Goal: Task Accomplishment & Management: Use online tool/utility

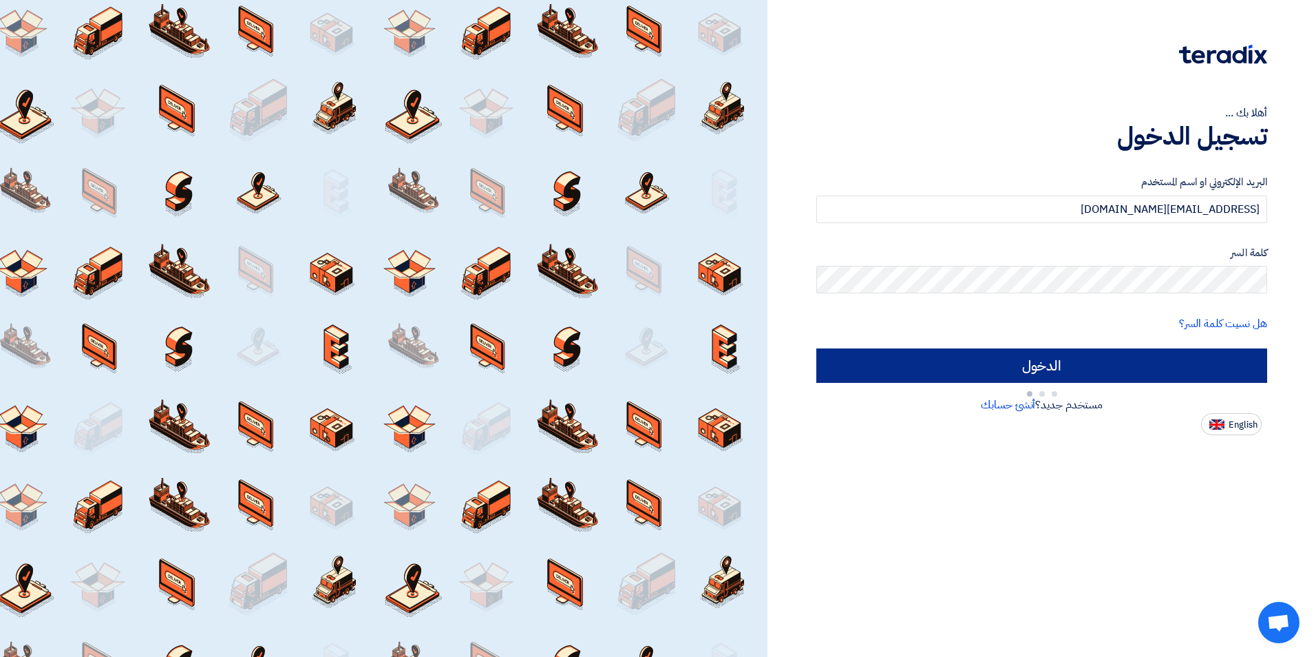
click at [1034, 358] on input "الدخول" at bounding box center [1041, 365] width 451 height 34
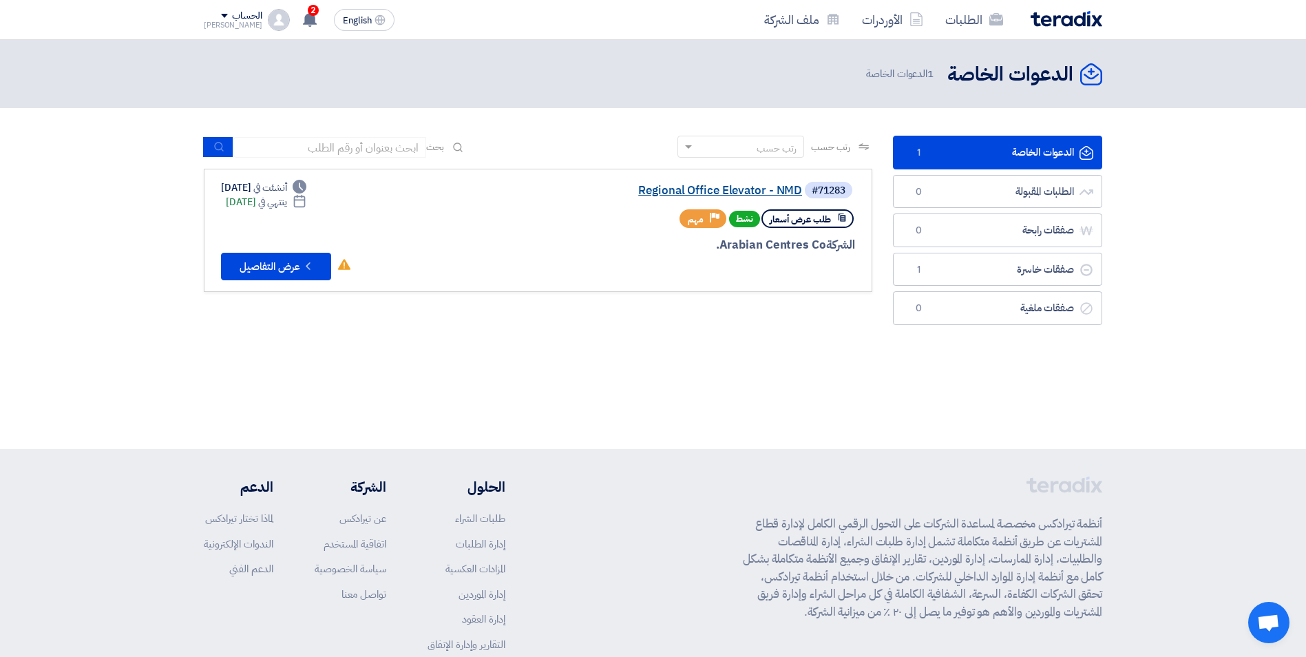
click at [660, 191] on link "Regional Office Elevator - NMD" at bounding box center [664, 191] width 275 height 12
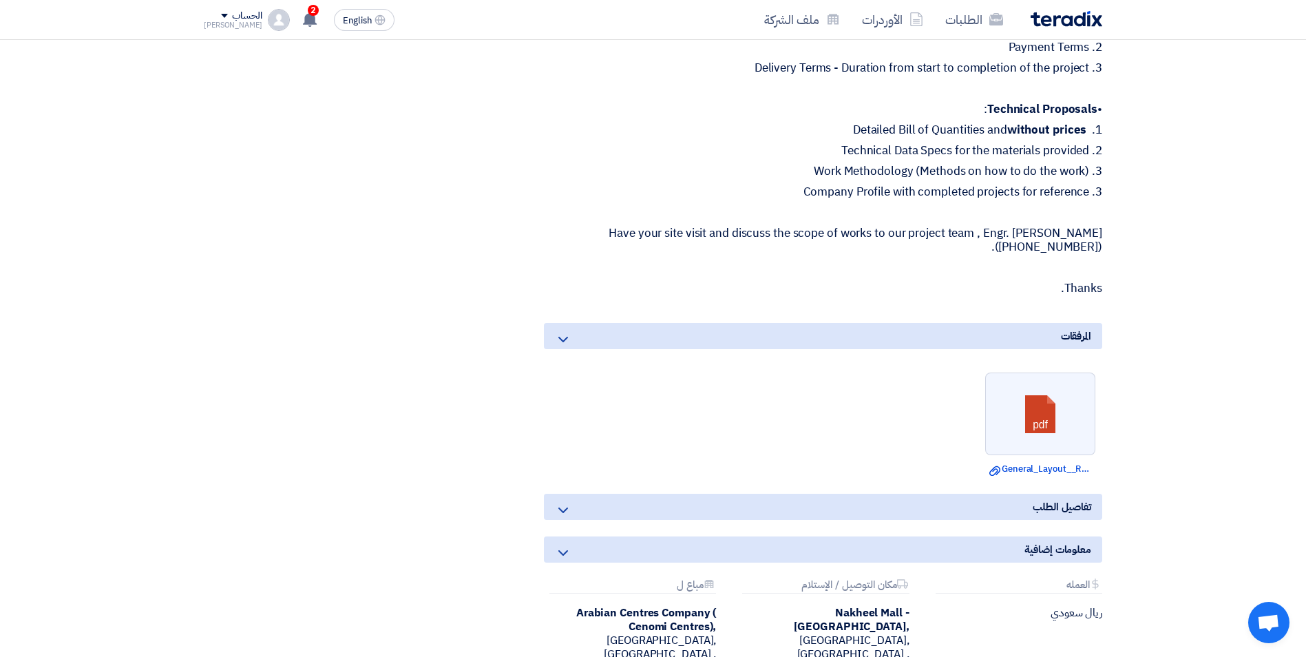
scroll to position [895, 0]
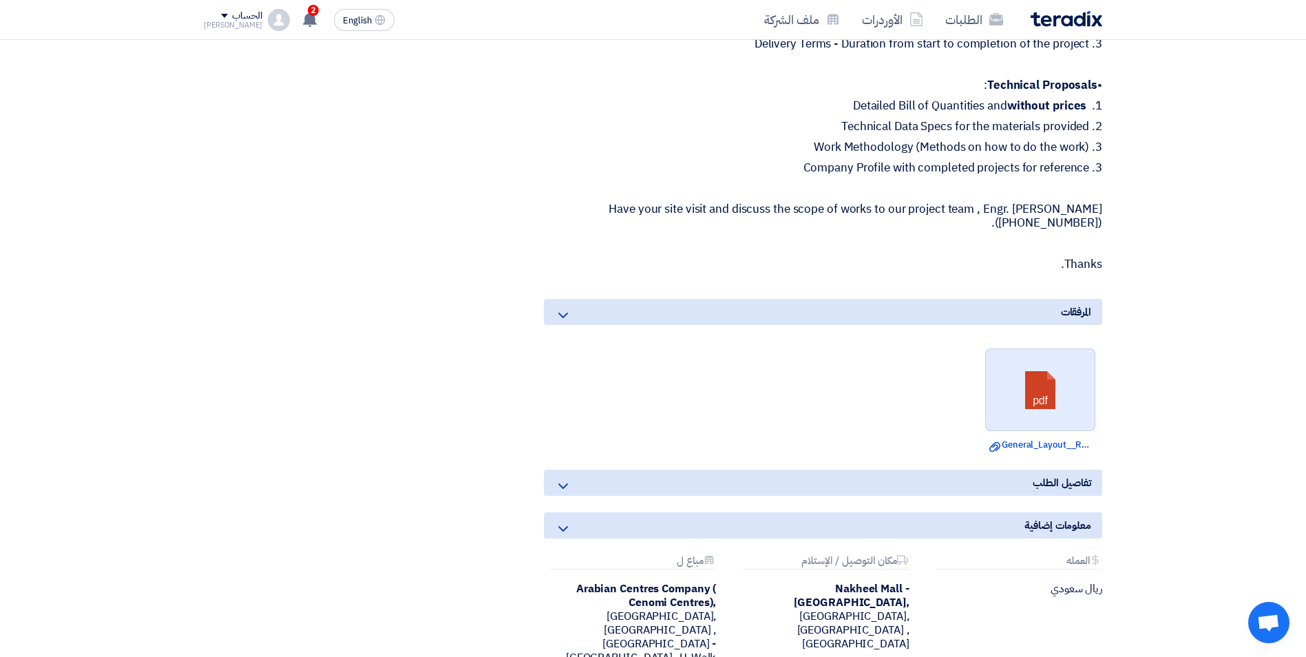
click at [1048, 403] on link at bounding box center [1041, 390] width 110 height 83
click at [398, 224] on div "مواعيد الطلب الموعد النهائي للرد Time Remaining 4 يوم : 1 ساعة : 20 دقيقة الأسئ…" at bounding box center [346, 7] width 306 height 1380
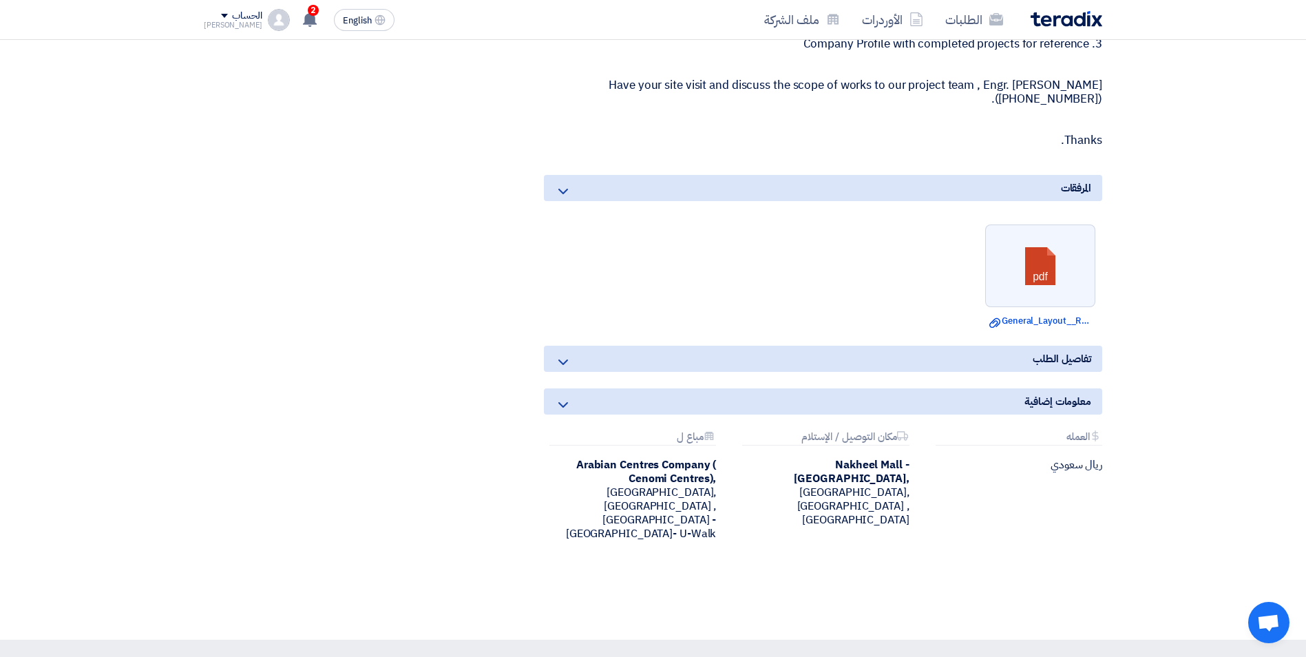
scroll to position [1033, 0]
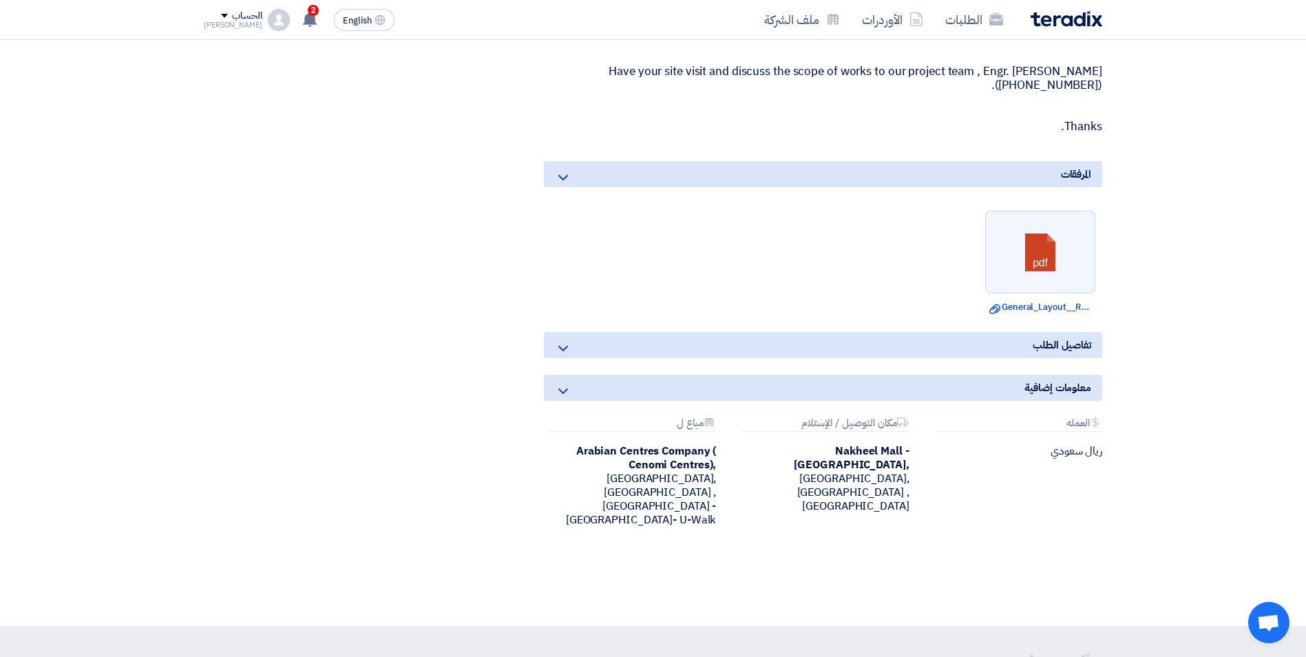
click at [564, 349] on use at bounding box center [563, 349] width 10 height 6
click at [565, 348] on icon at bounding box center [563, 348] width 17 height 17
click at [1062, 346] on span "تفاصيل الطلب" at bounding box center [1062, 344] width 59 height 15
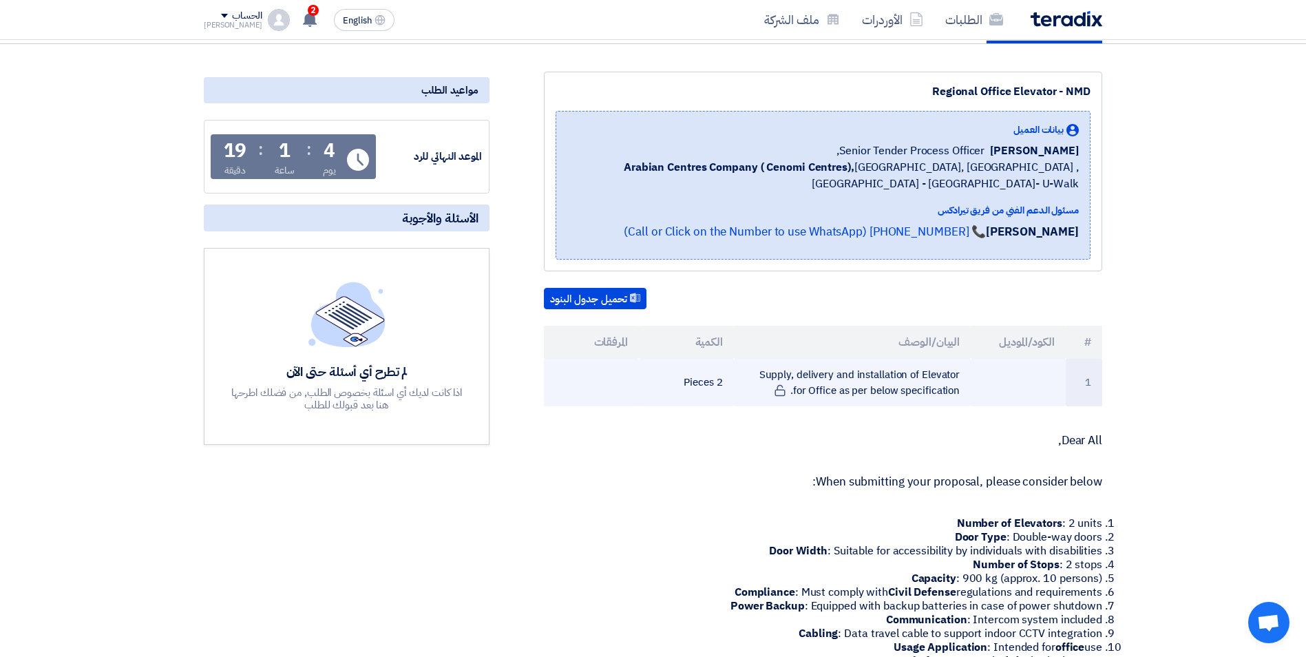
scroll to position [138, 0]
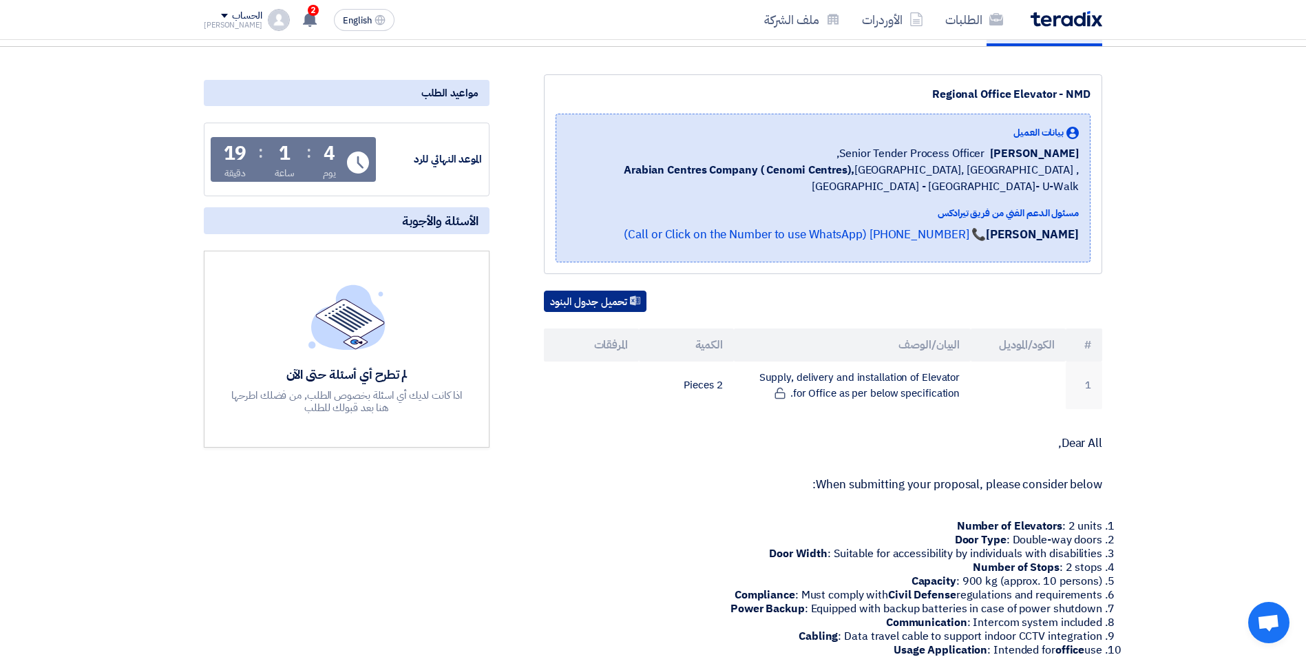
click at [579, 306] on button "تحميل جدول البنود" at bounding box center [595, 302] width 103 height 22
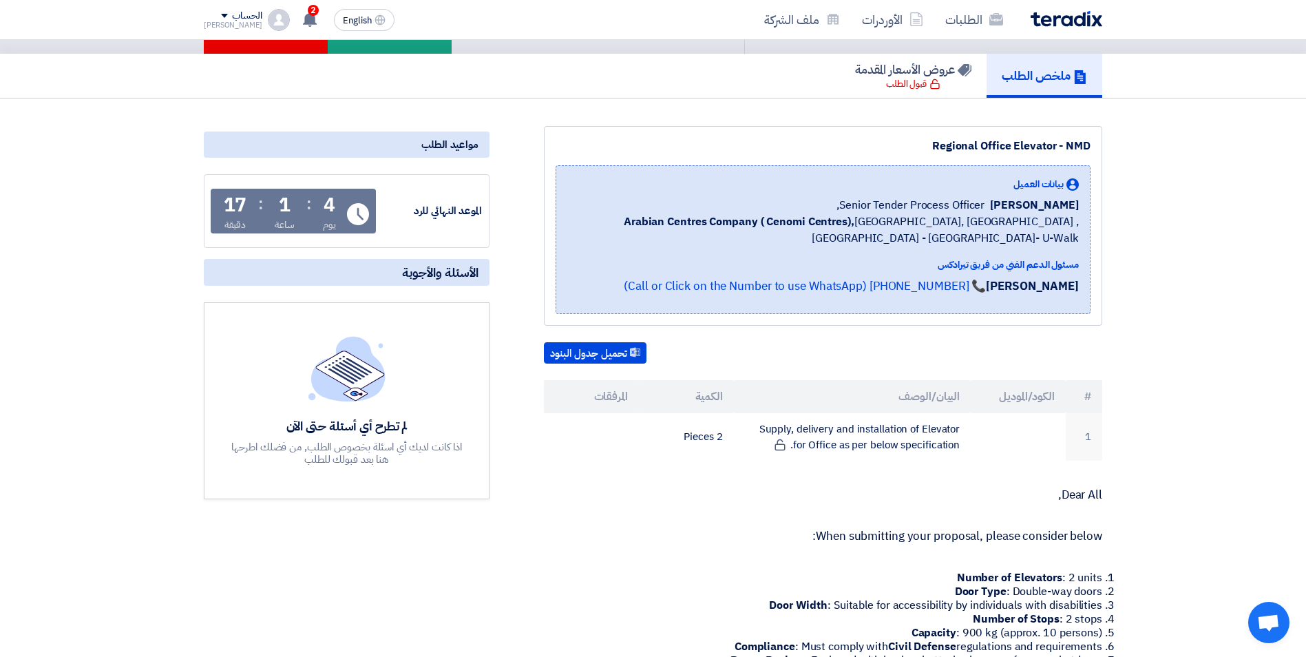
scroll to position [0, 0]
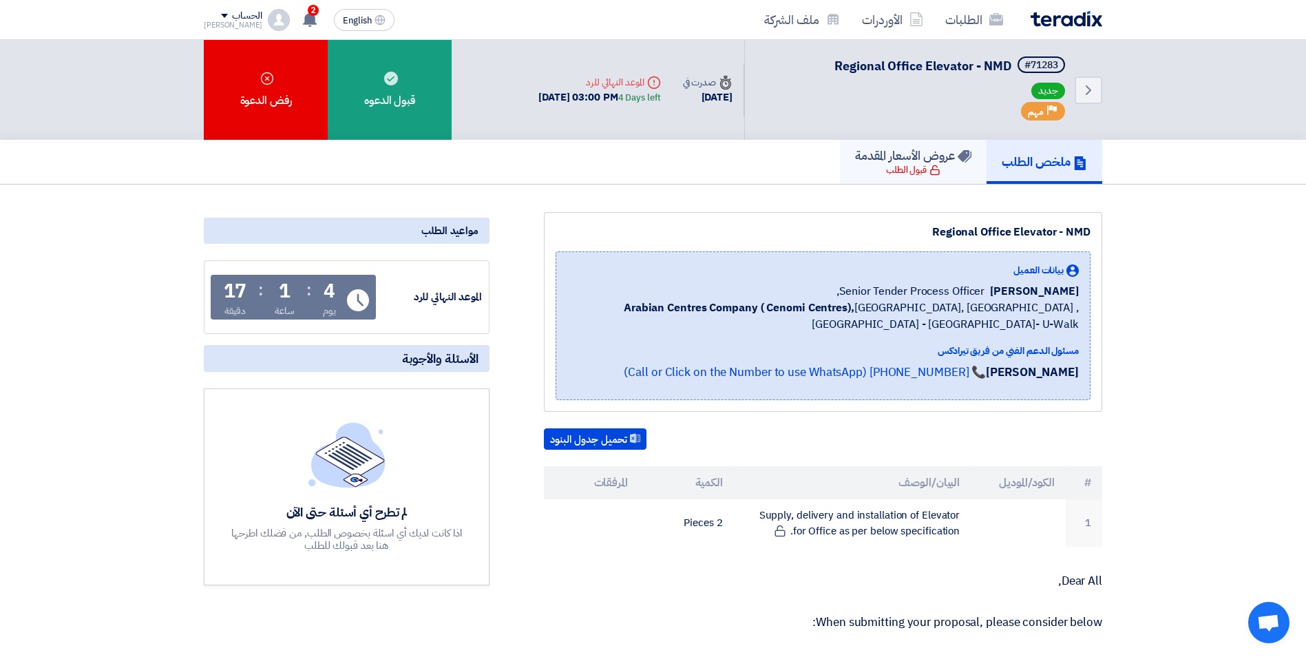
click at [903, 156] on h5 "عروض الأسعار المقدمة" at bounding box center [913, 155] width 116 height 16
click at [911, 173] on div "قبول الطلب" at bounding box center [913, 170] width 54 height 14
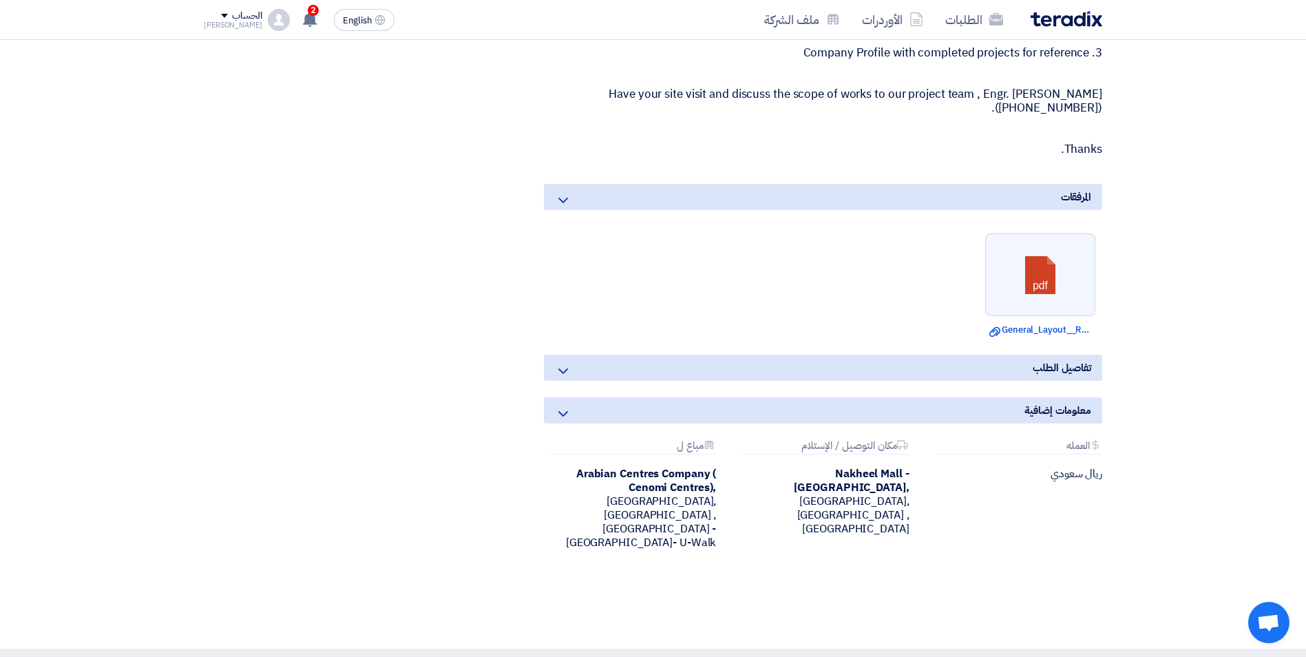
scroll to position [1033, 0]
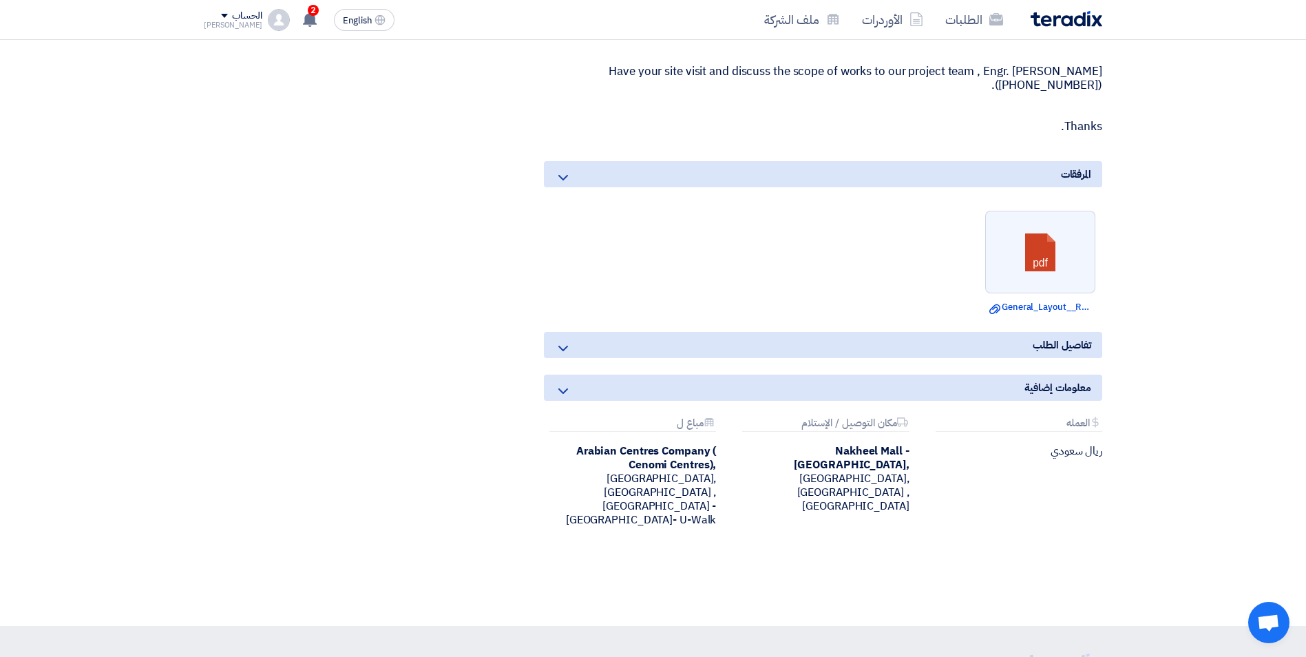
click at [721, 348] on div "تفاصيل الطلب" at bounding box center [823, 345] width 558 height 26
click at [564, 351] on icon at bounding box center [563, 348] width 17 height 17
drag, startPoint x: 564, startPoint y: 351, endPoint x: 564, endPoint y: 394, distance: 42.7
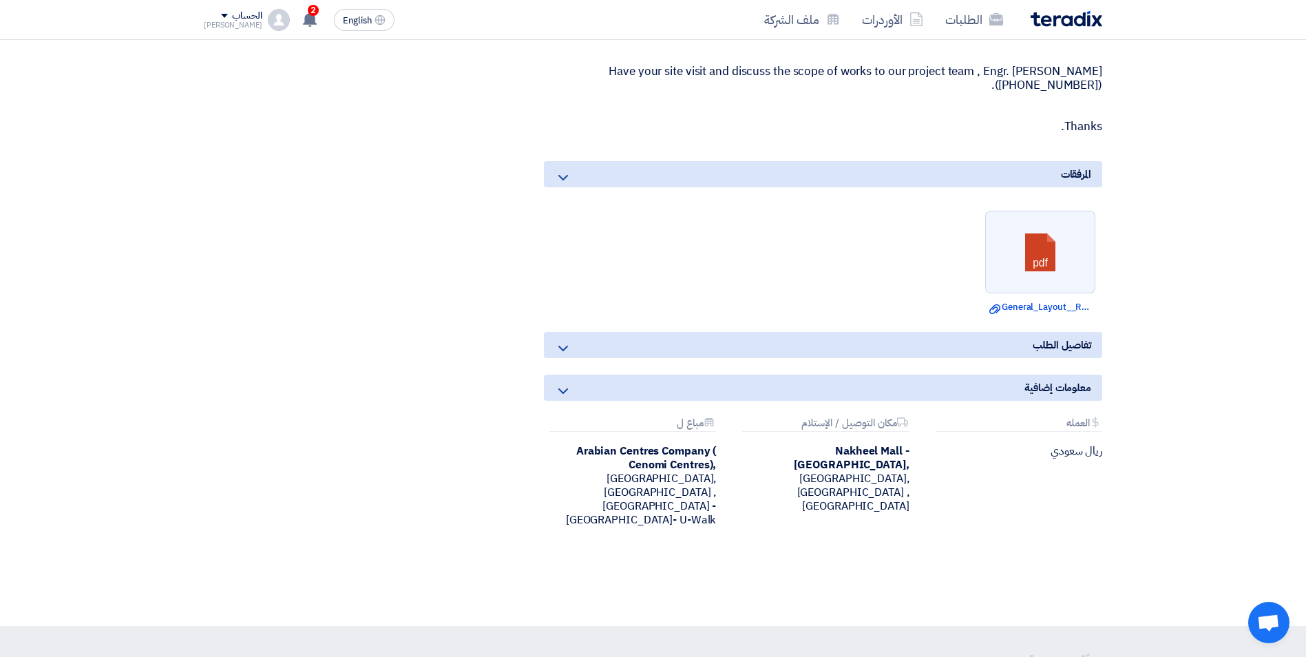
click at [565, 394] on icon at bounding box center [563, 391] width 17 height 17
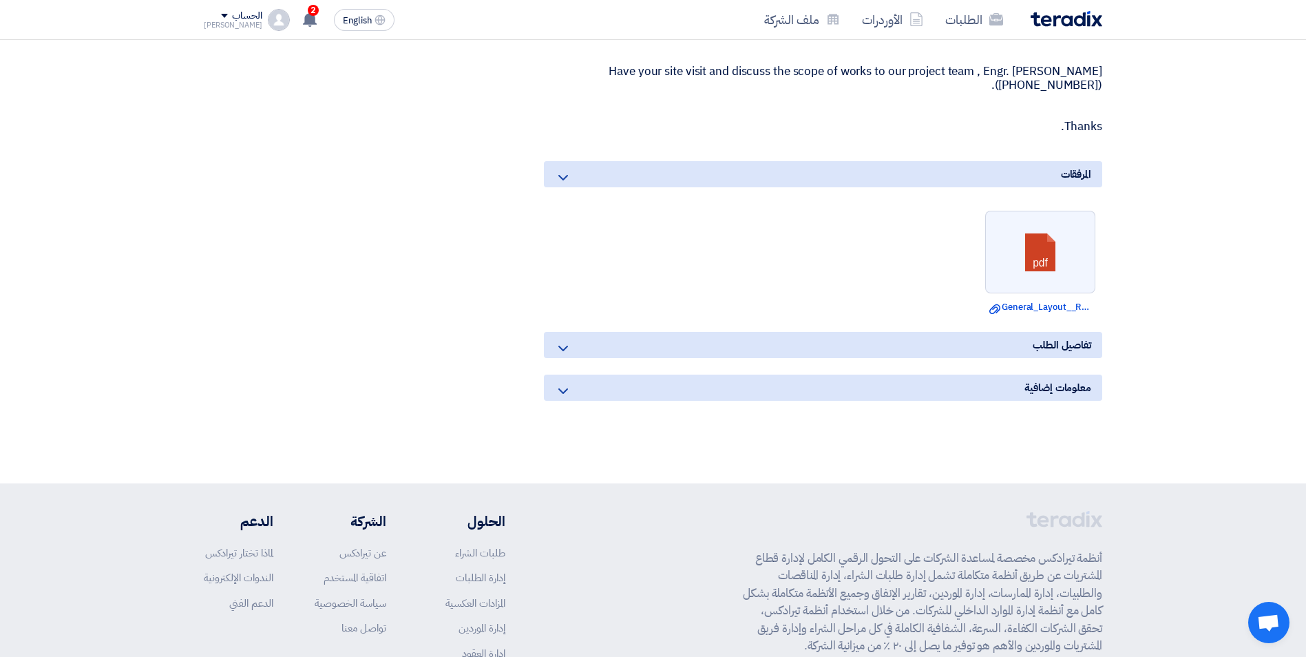
click at [563, 390] on icon at bounding box center [563, 391] width 17 height 17
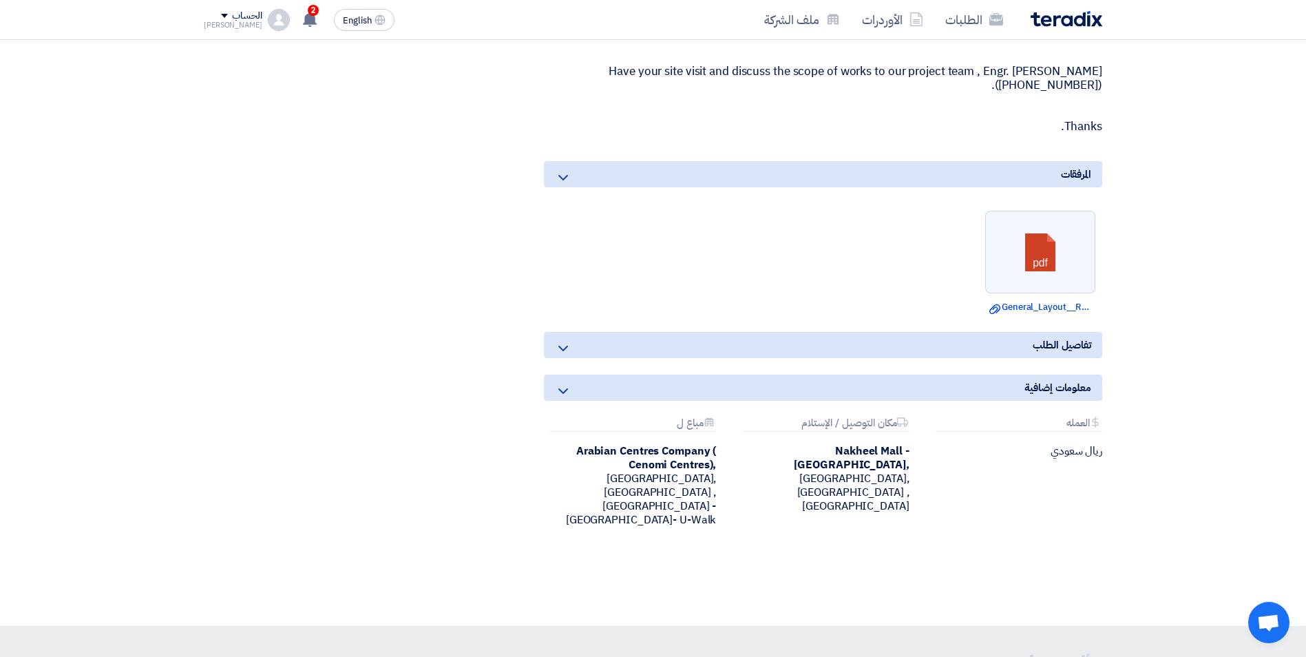
click at [562, 350] on icon at bounding box center [563, 348] width 17 height 17
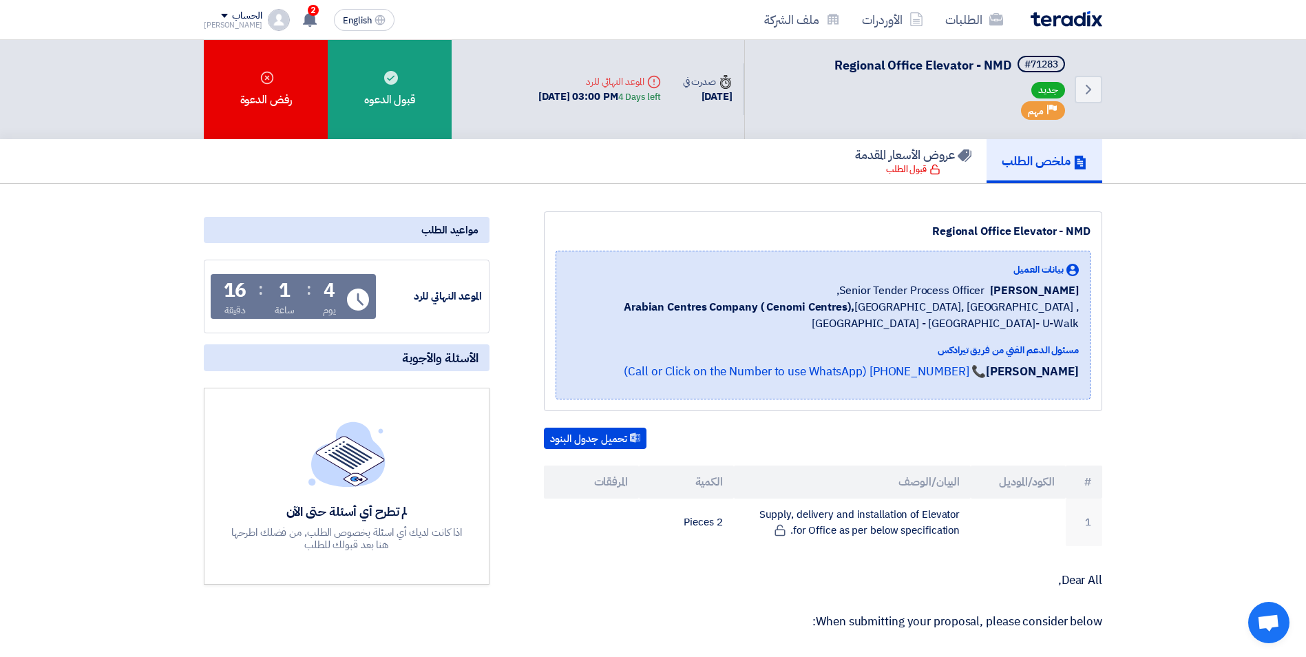
scroll to position [0, 0]
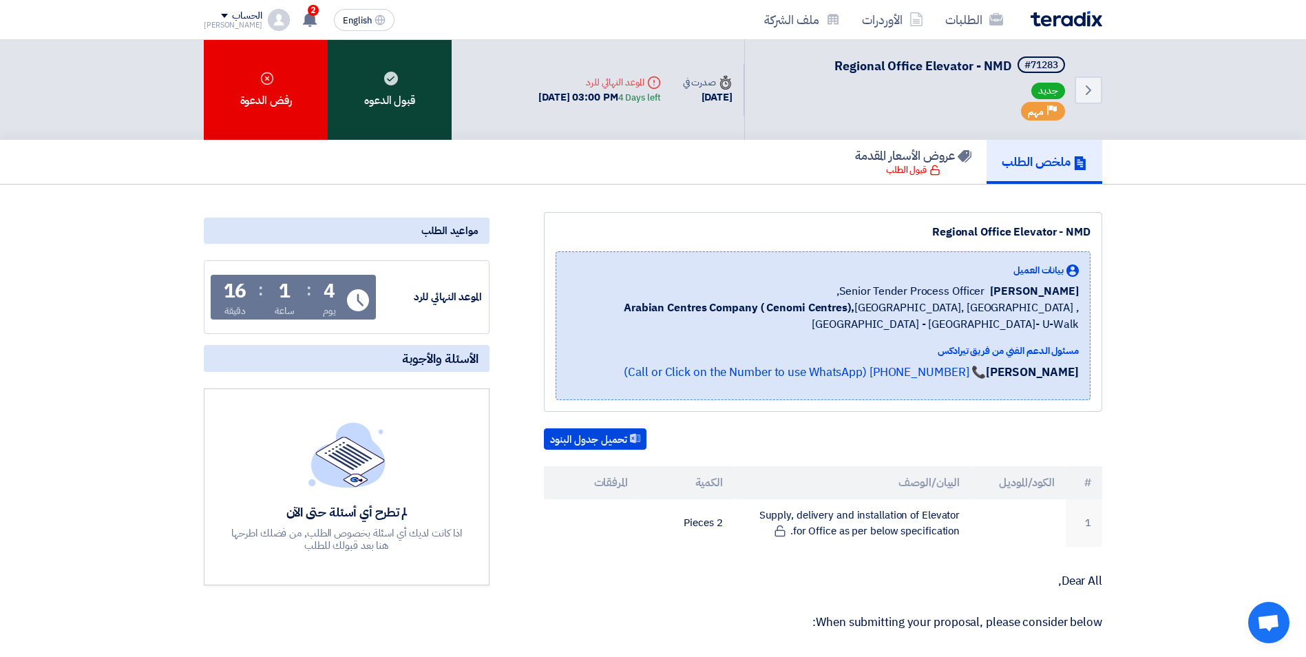
click at [401, 100] on div "قبول الدعوه" at bounding box center [390, 90] width 124 height 100
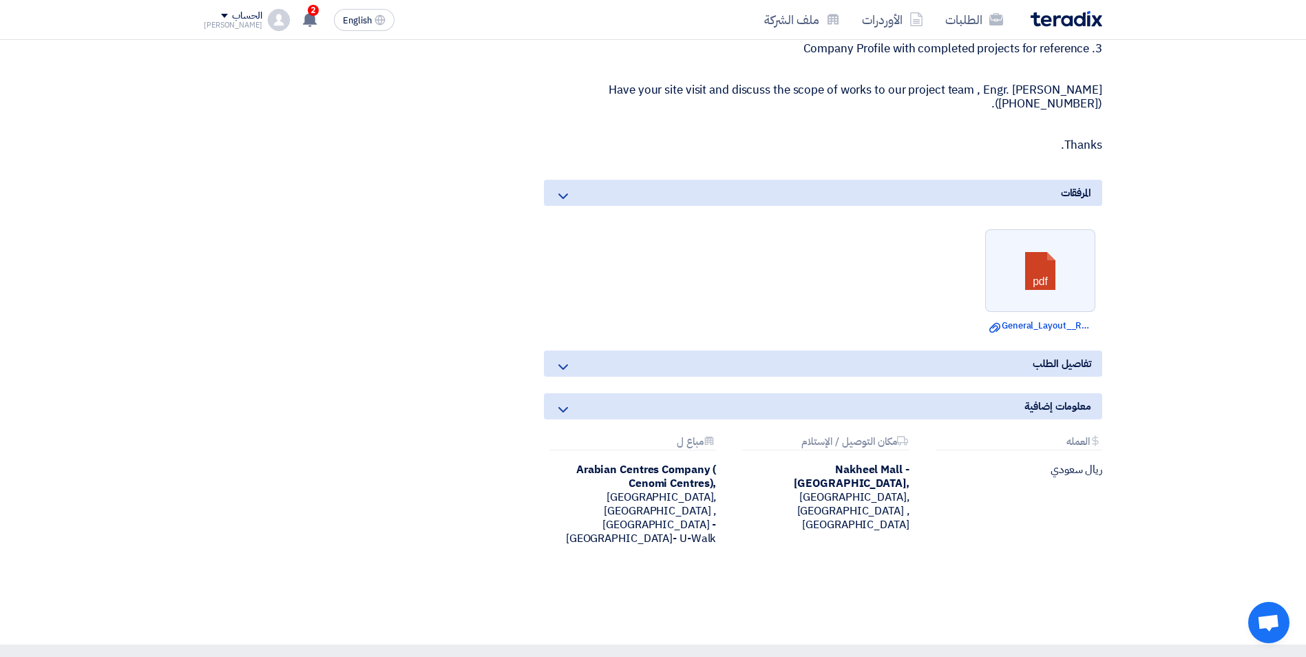
scroll to position [1170, 0]
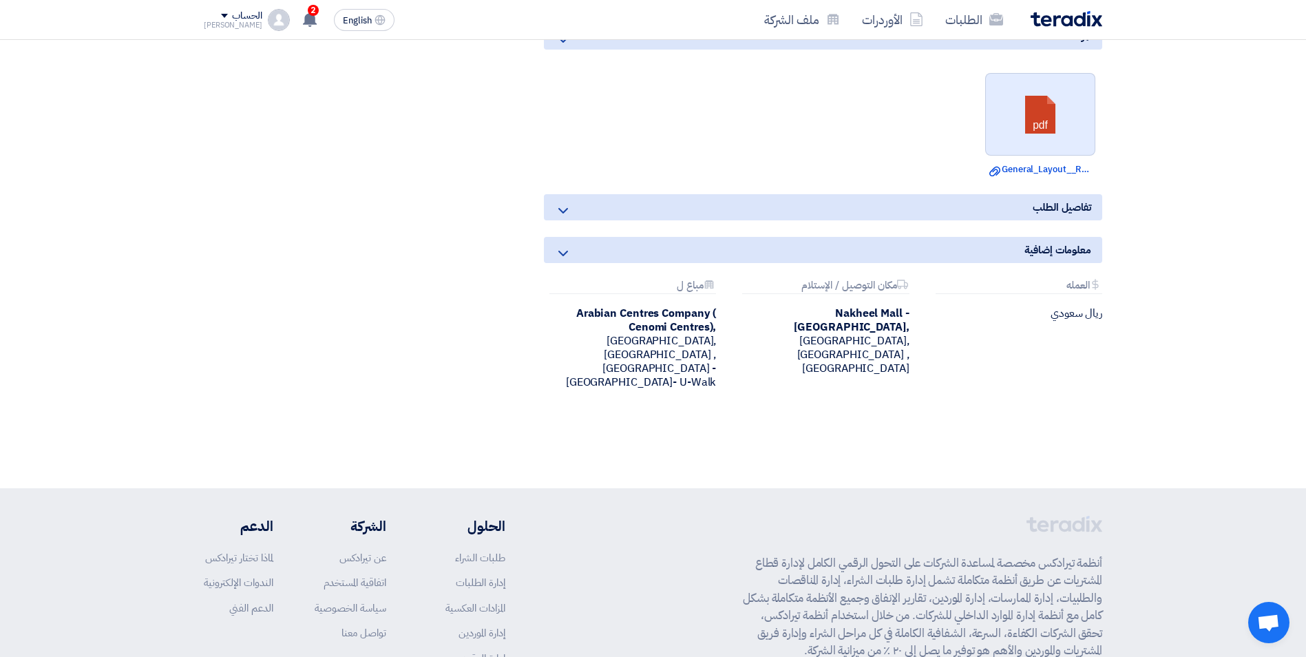
click at [1035, 112] on link at bounding box center [1041, 115] width 110 height 83
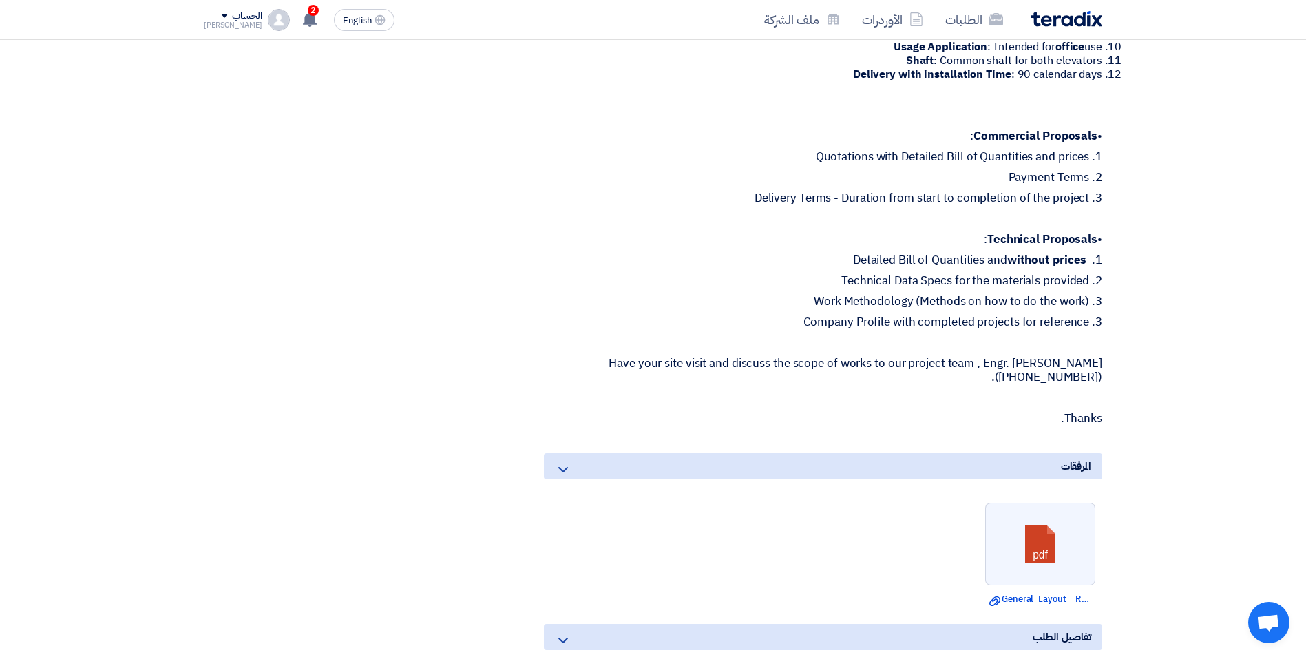
scroll to position [757, 0]
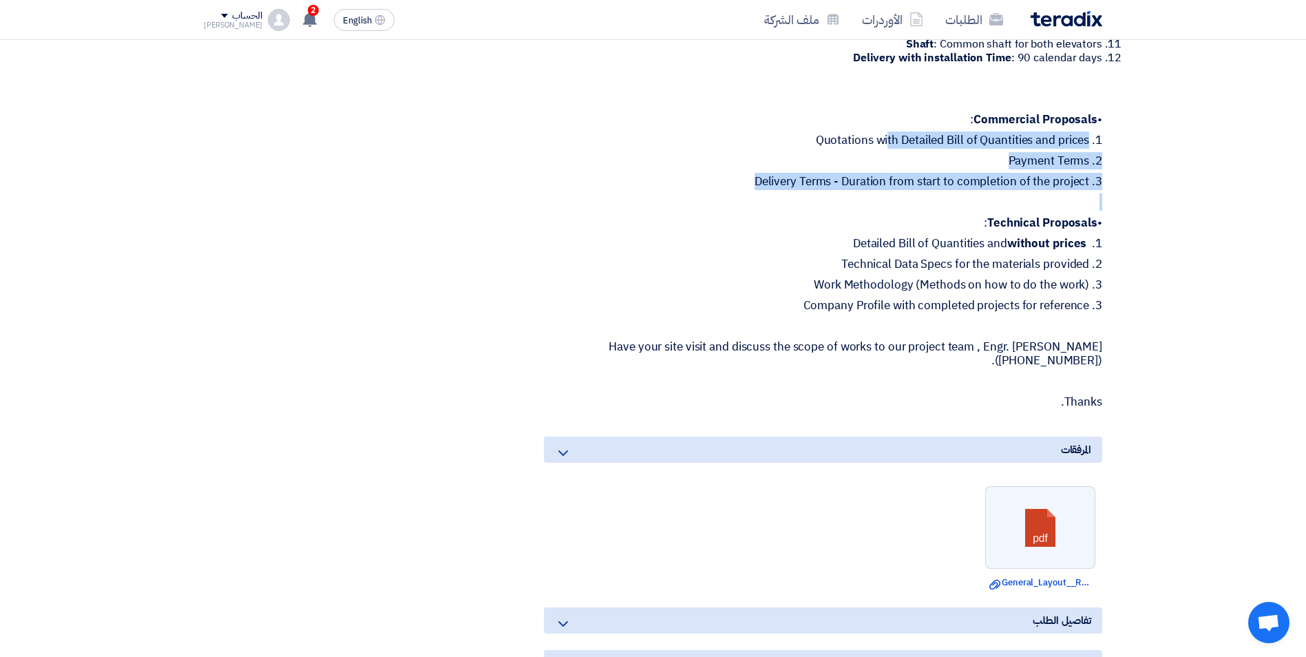
drag, startPoint x: 806, startPoint y: 138, endPoint x: 1101, endPoint y: 200, distance: 301.1
click at [1101, 200] on div "Dear All, When submitting your proposal, please consider below: Number of Eleva…" at bounding box center [823, 113] width 558 height 592
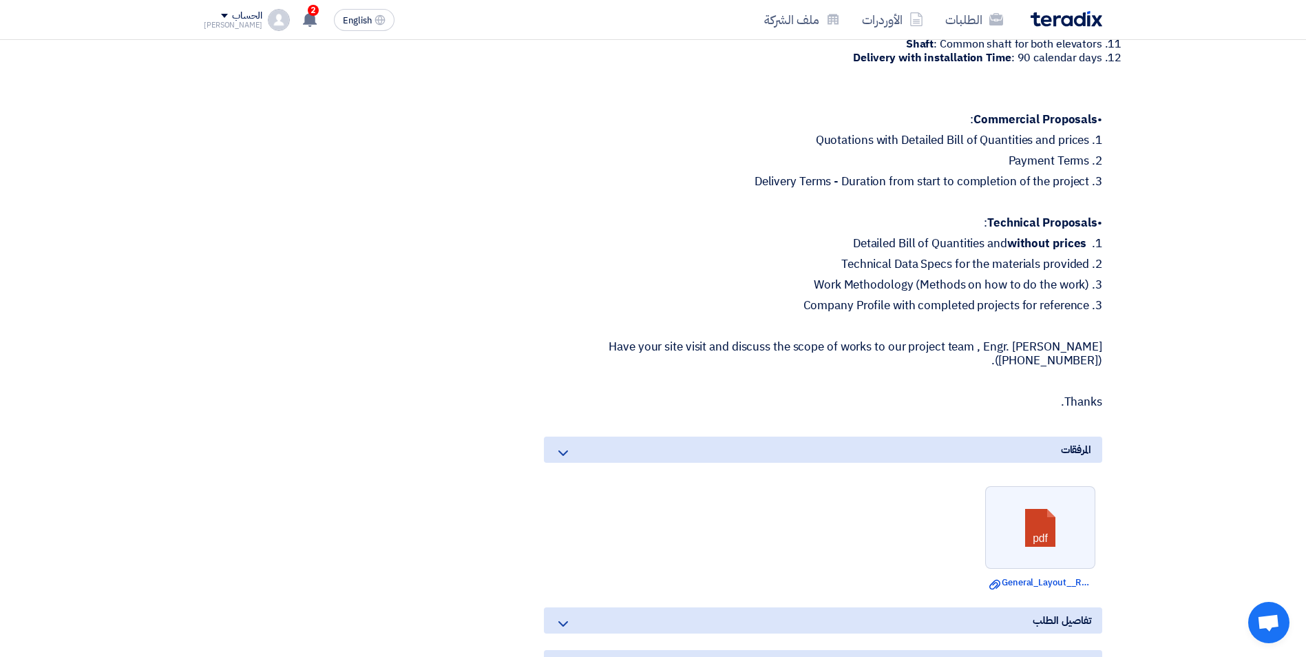
click at [878, 231] on div "Dear All, When submitting your proposal, please consider below: Number of Eleva…" at bounding box center [823, 113] width 558 height 592
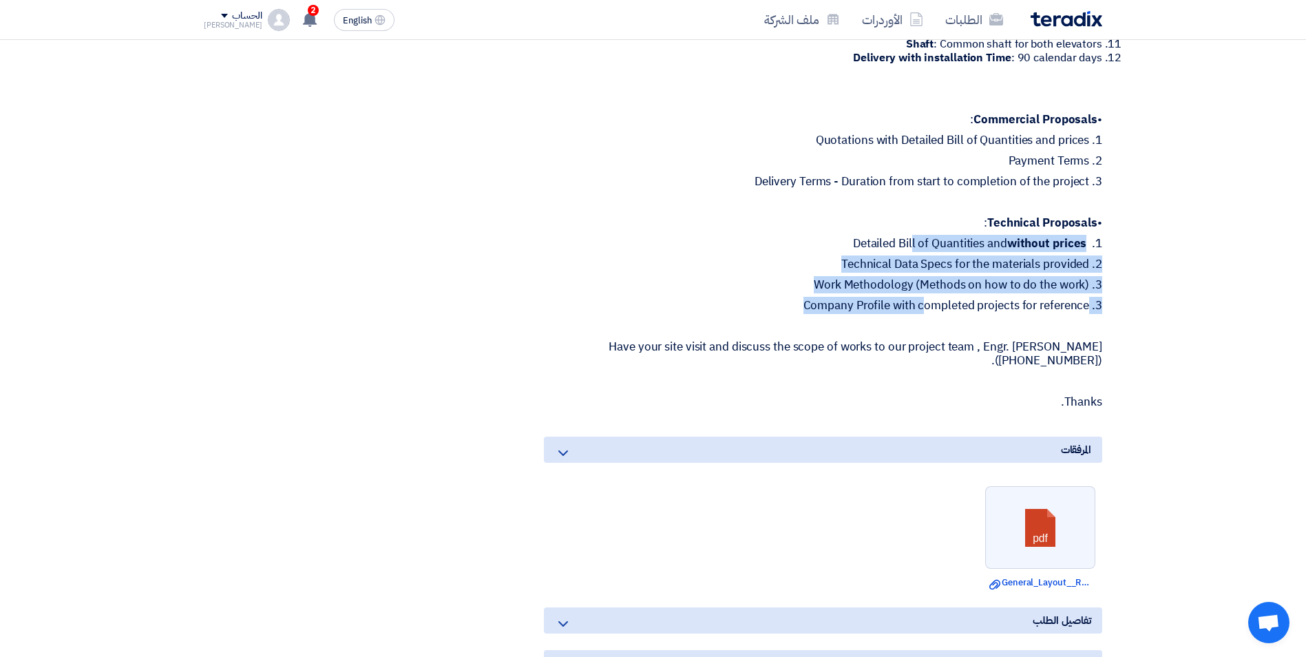
drag, startPoint x: 836, startPoint y: 242, endPoint x: 852, endPoint y: 306, distance: 66.1
click at [852, 306] on div "Dear All, When submitting your proposal, please consider below: Number of Eleva…" at bounding box center [823, 113] width 558 height 592
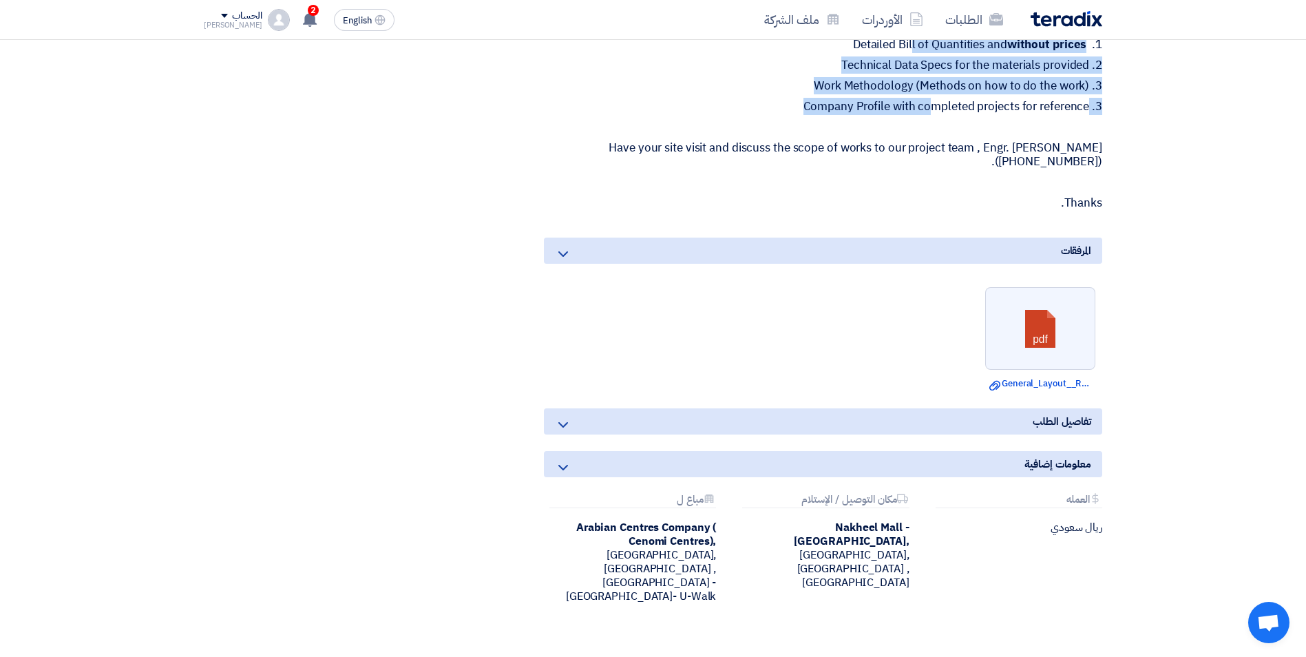
scroll to position [895, 0]
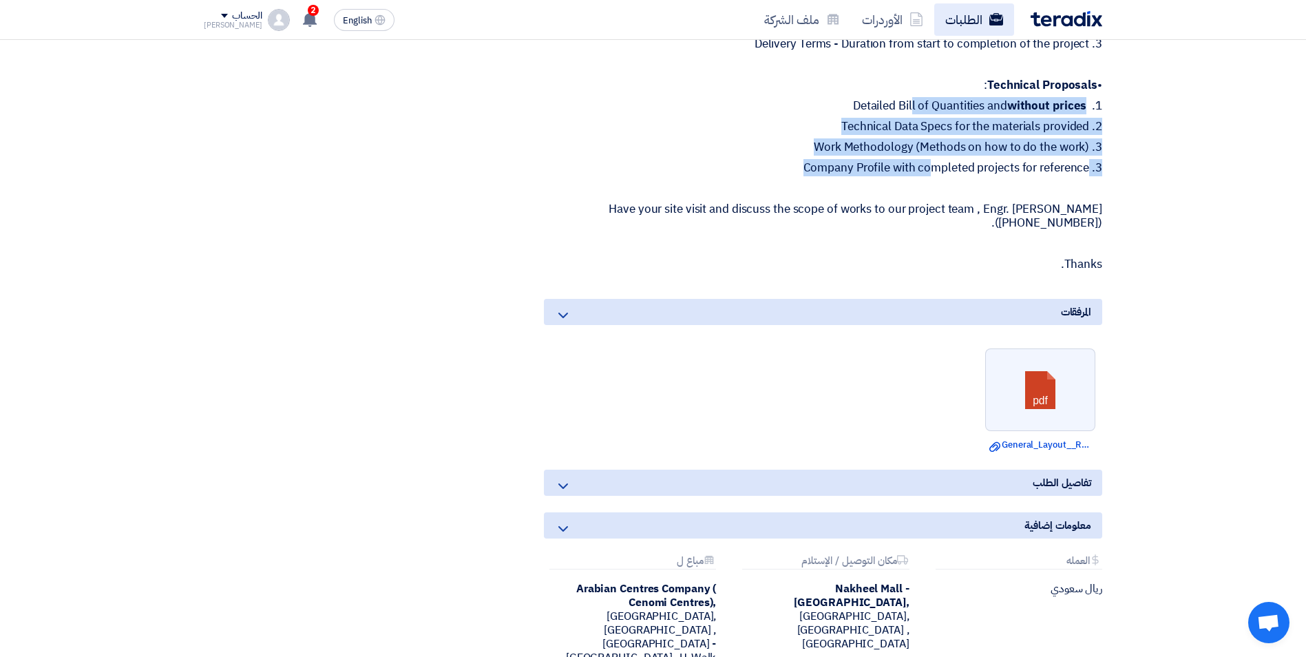
click at [962, 18] on link "الطلبات" at bounding box center [974, 19] width 80 height 32
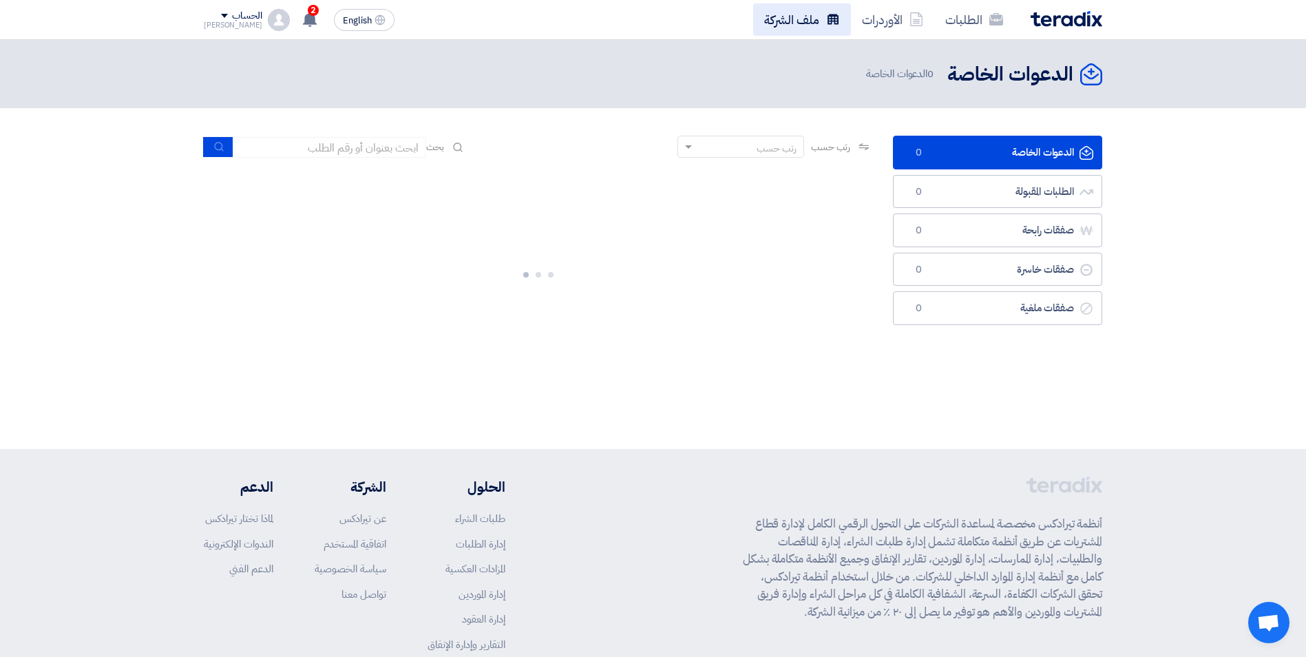
click at [823, 28] on link "ملف الشركة" at bounding box center [802, 19] width 98 height 32
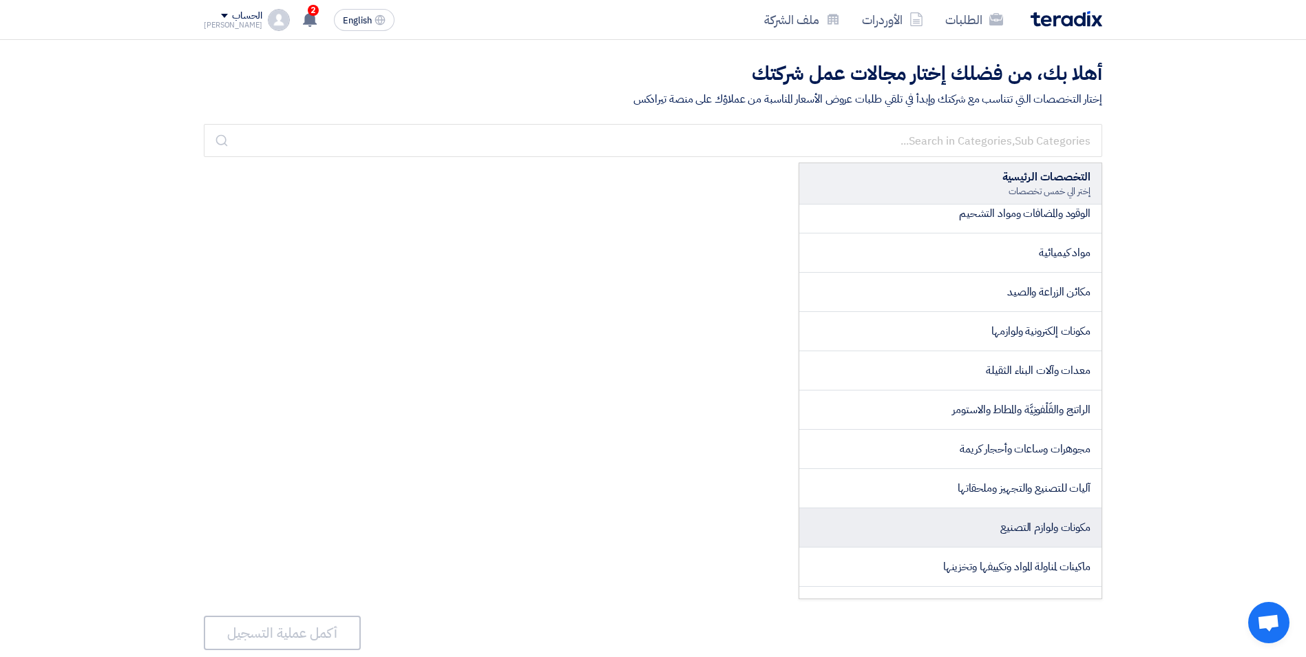
scroll to position [1308, 0]
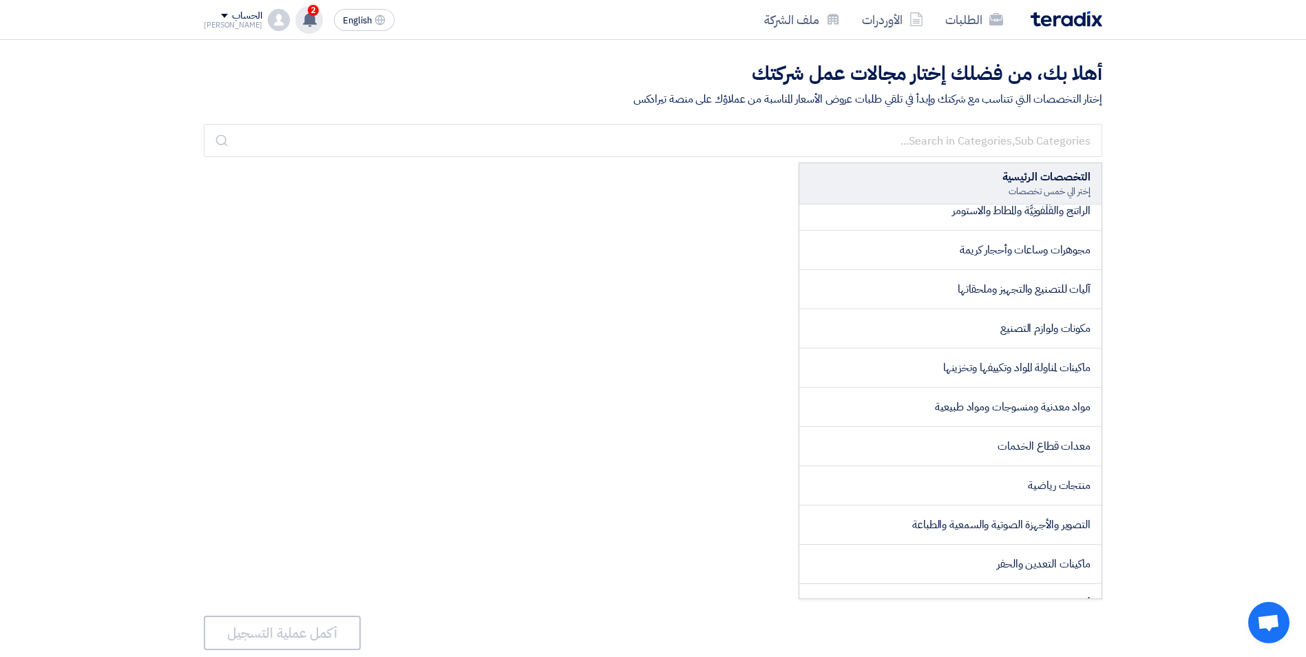
click at [308, 14] on span "2" at bounding box center [313, 10] width 11 height 11
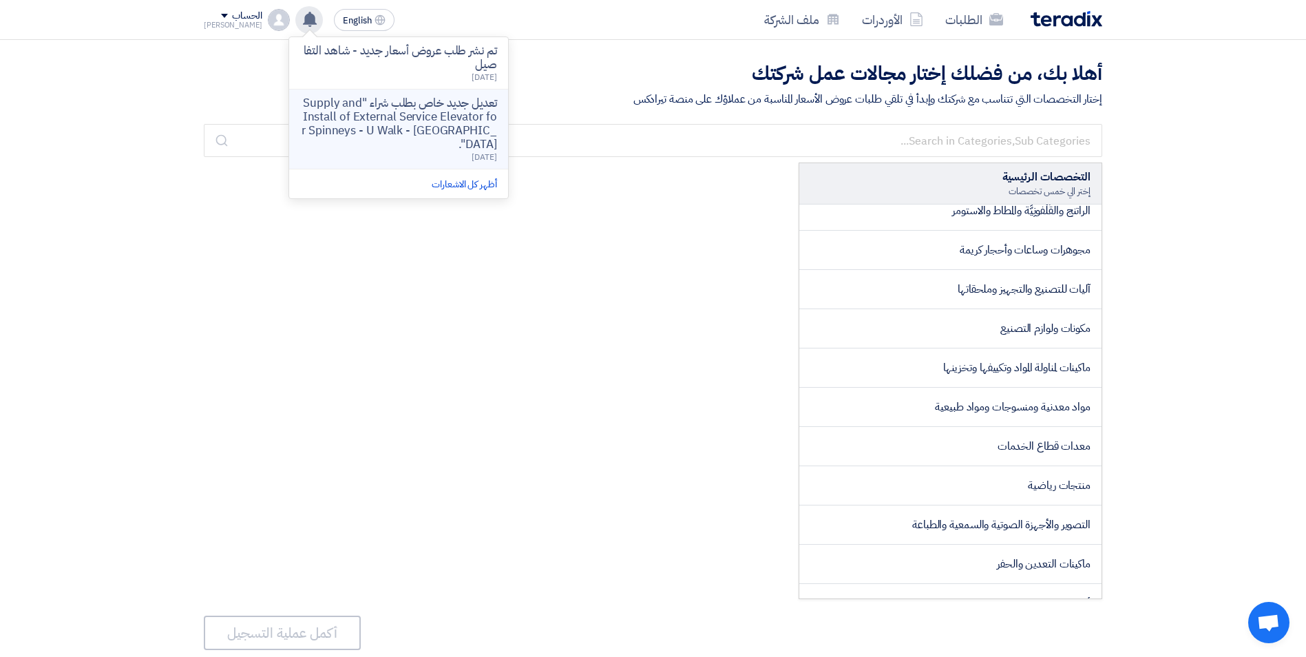
click at [390, 123] on p "تعديل جديد خاص بطلب شراء "Supply and Install of External Service Elevator for S…" at bounding box center [398, 123] width 197 height 55
